Goal: Task Accomplishment & Management: Manage account settings

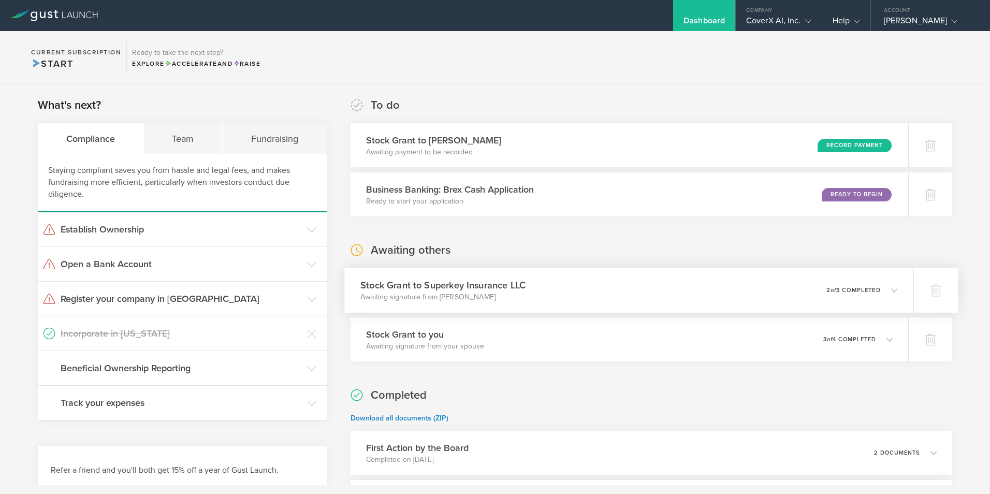
click at [891, 289] on icon at bounding box center [894, 290] width 6 height 6
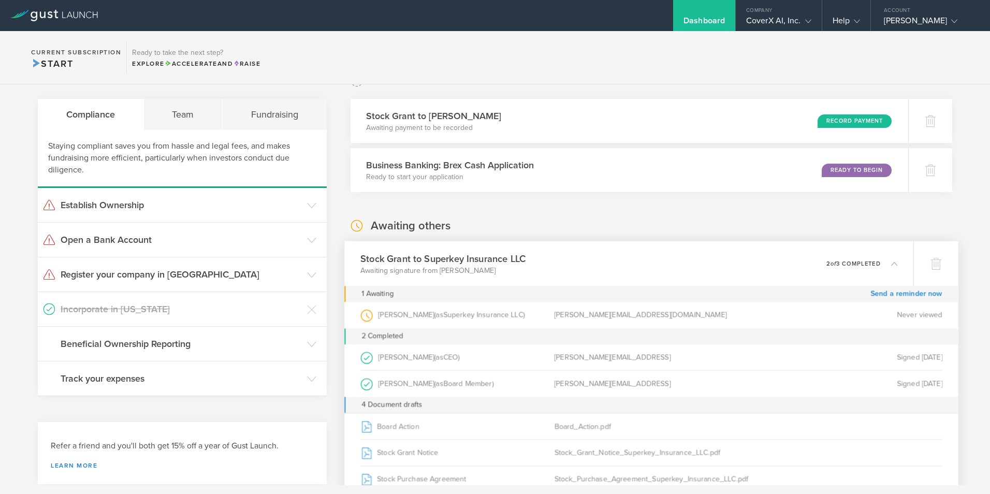
scroll to position [23, 0]
click at [891, 267] on icon at bounding box center [894, 265] width 6 height 6
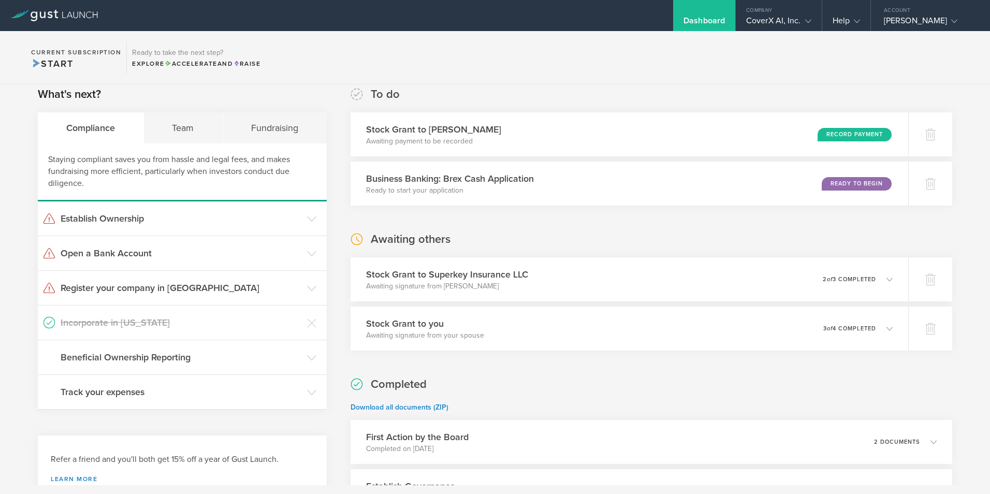
scroll to position [0, 0]
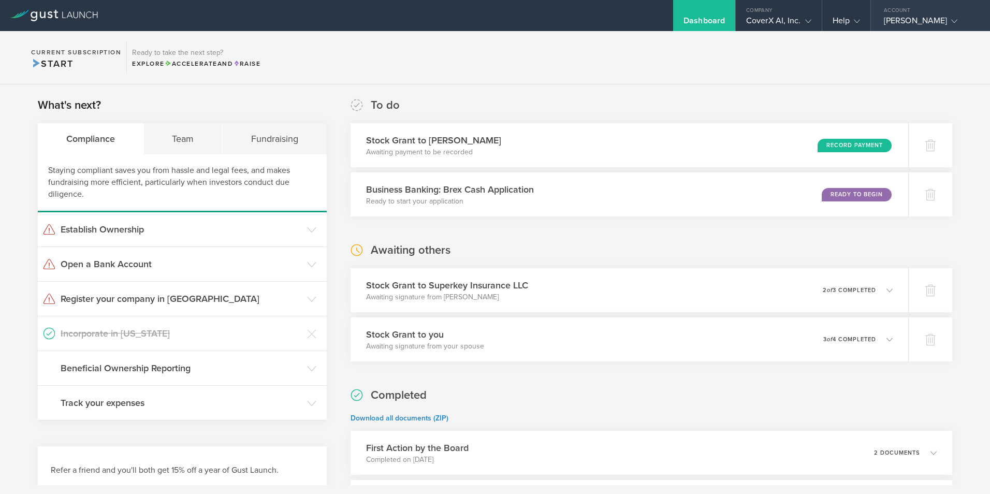
click at [951, 24] on icon at bounding box center [954, 21] width 6 height 6
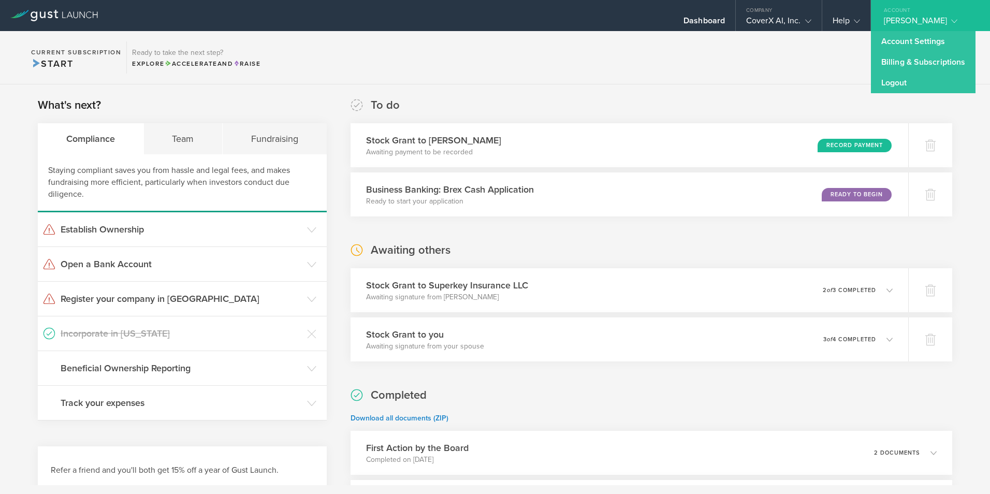
click at [913, 84] on link "Logout" at bounding box center [923, 83] width 105 height 21
